Goal: Transaction & Acquisition: Subscribe to service/newsletter

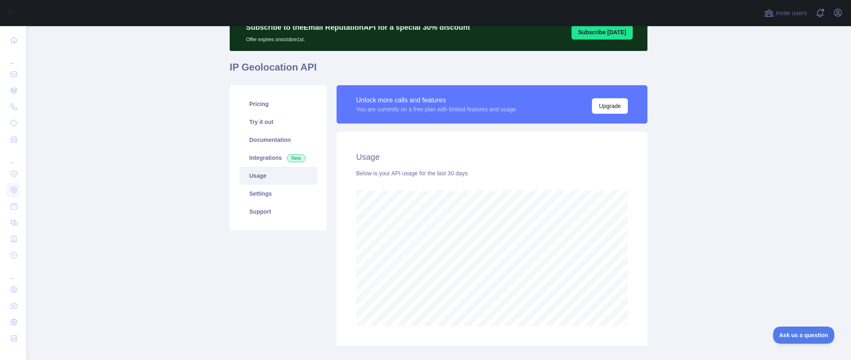
scroll to position [40, 0]
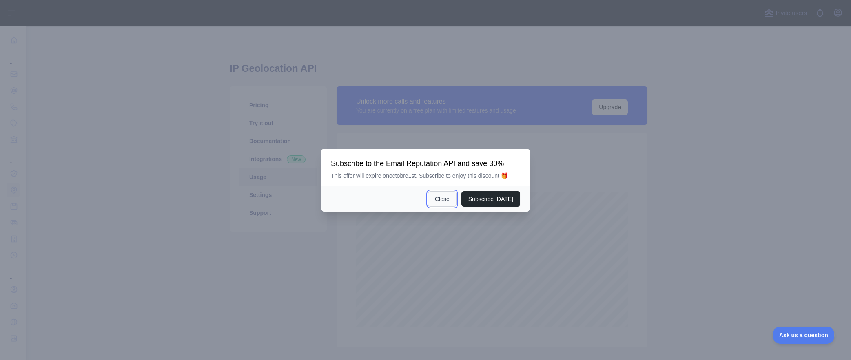
click at [448, 198] on button "Close" at bounding box center [442, 199] width 29 height 16
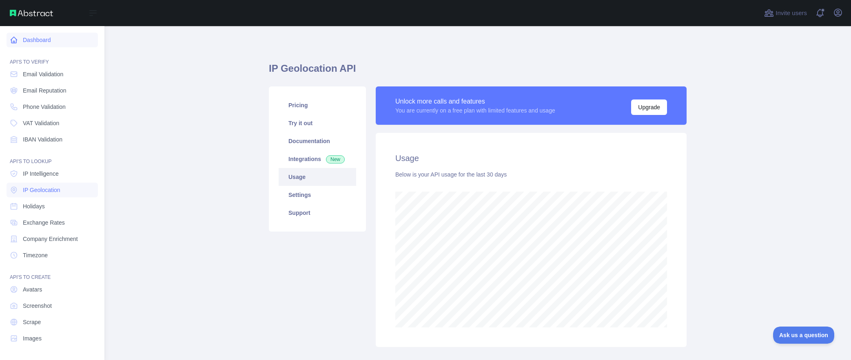
scroll to position [407804, 407398]
click at [11, 40] on icon at bounding box center [14, 40] width 6 height 6
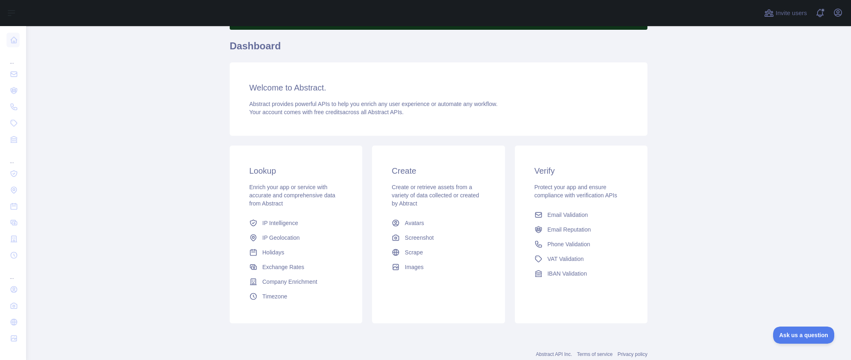
scroll to position [60, 0]
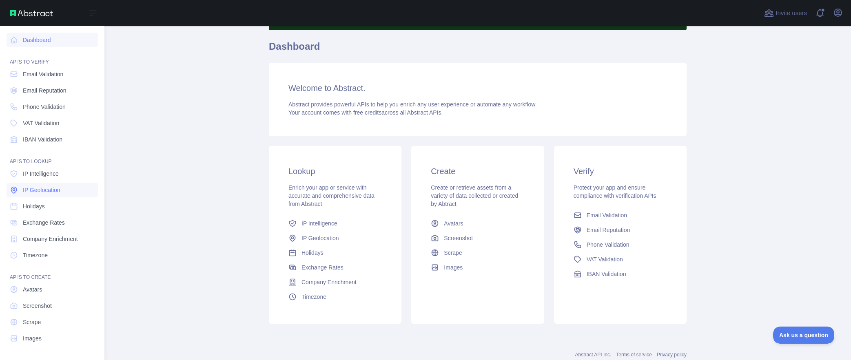
click at [40, 188] on span "IP Geolocation" at bounding box center [42, 190] width 38 height 8
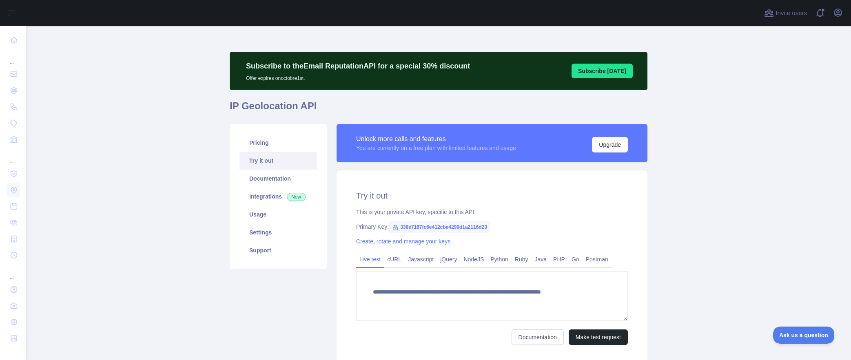
type textarea "**********"
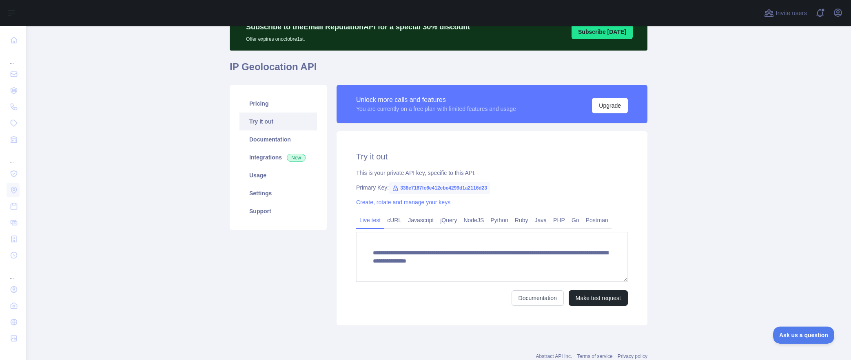
scroll to position [65, 0]
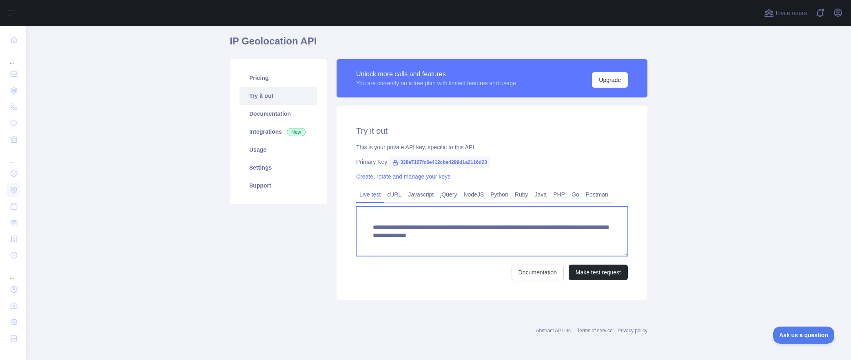
drag, startPoint x: 387, startPoint y: 239, endPoint x: 352, endPoint y: 225, distance: 38.3
click at [352, 225] on div "**********" at bounding box center [492, 203] width 311 height 194
click at [255, 80] on link "Pricing" at bounding box center [279, 78] width 78 height 18
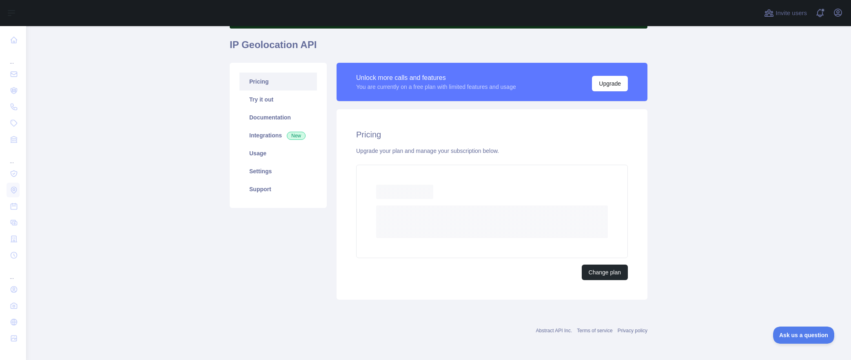
scroll to position [39, 0]
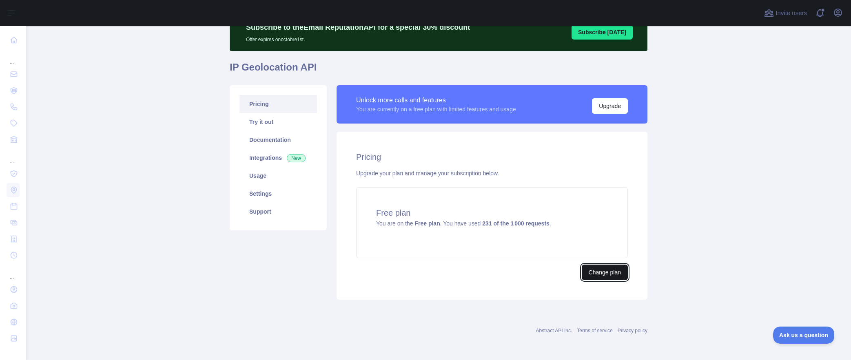
click at [603, 275] on button "Change plan" at bounding box center [605, 273] width 46 height 16
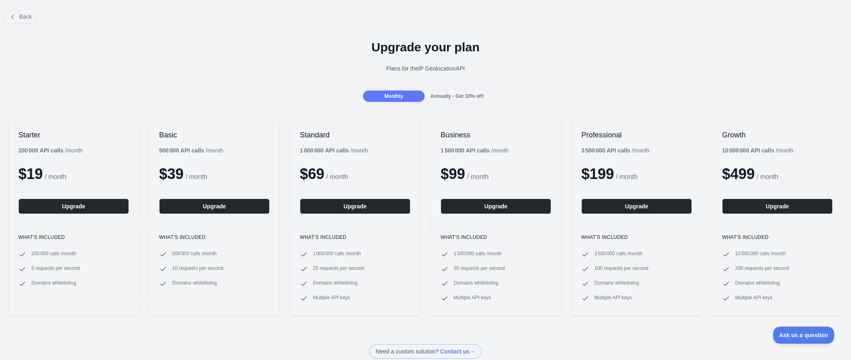
click at [459, 96] on span "Annually - Get 10% off!" at bounding box center [457, 96] width 53 height 6
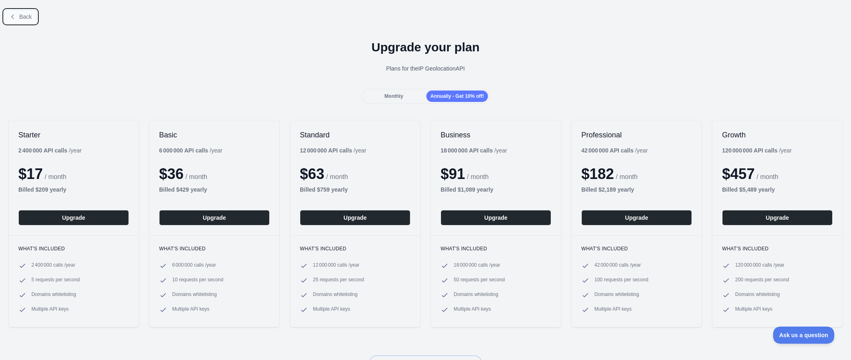
click at [23, 18] on span "Back" at bounding box center [25, 16] width 13 height 7
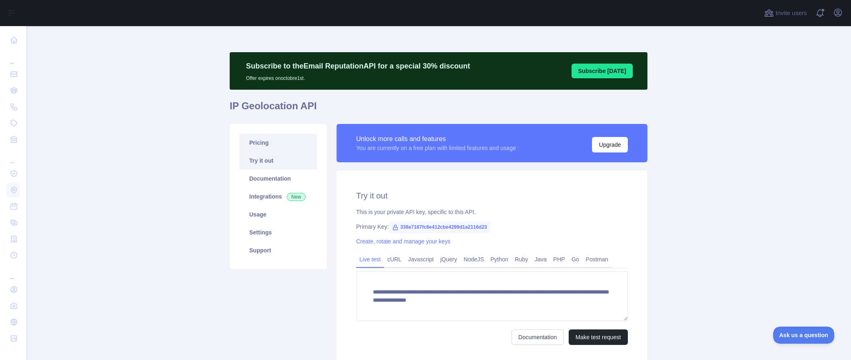
click at [256, 141] on link "Pricing" at bounding box center [279, 143] width 78 height 18
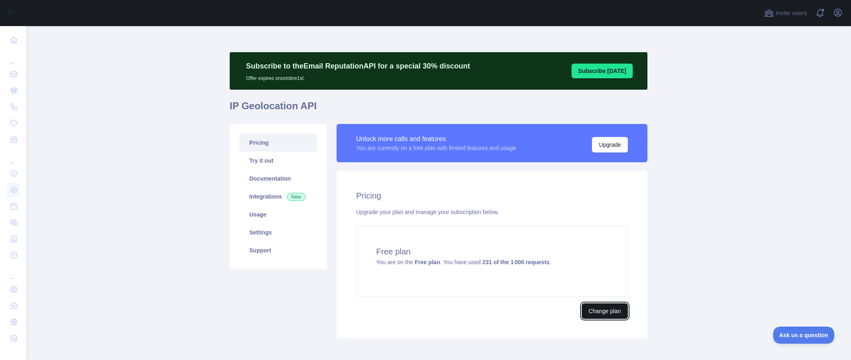
click at [591, 311] on button "Change plan" at bounding box center [605, 312] width 46 height 16
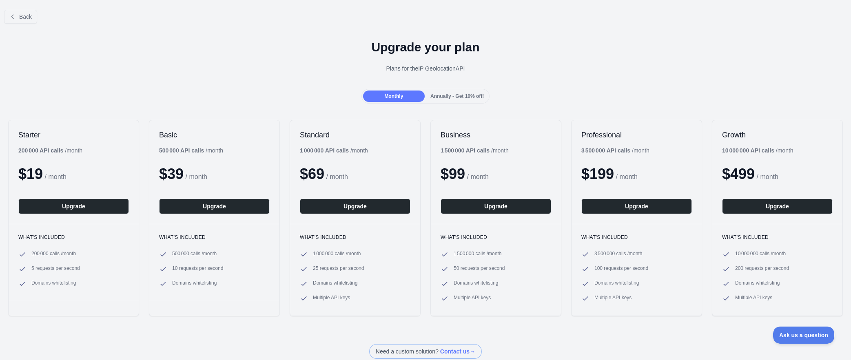
click at [449, 97] on span "Annually - Get 10% off!" at bounding box center [457, 96] width 53 height 6
